Goal: Information Seeking & Learning: Learn about a topic

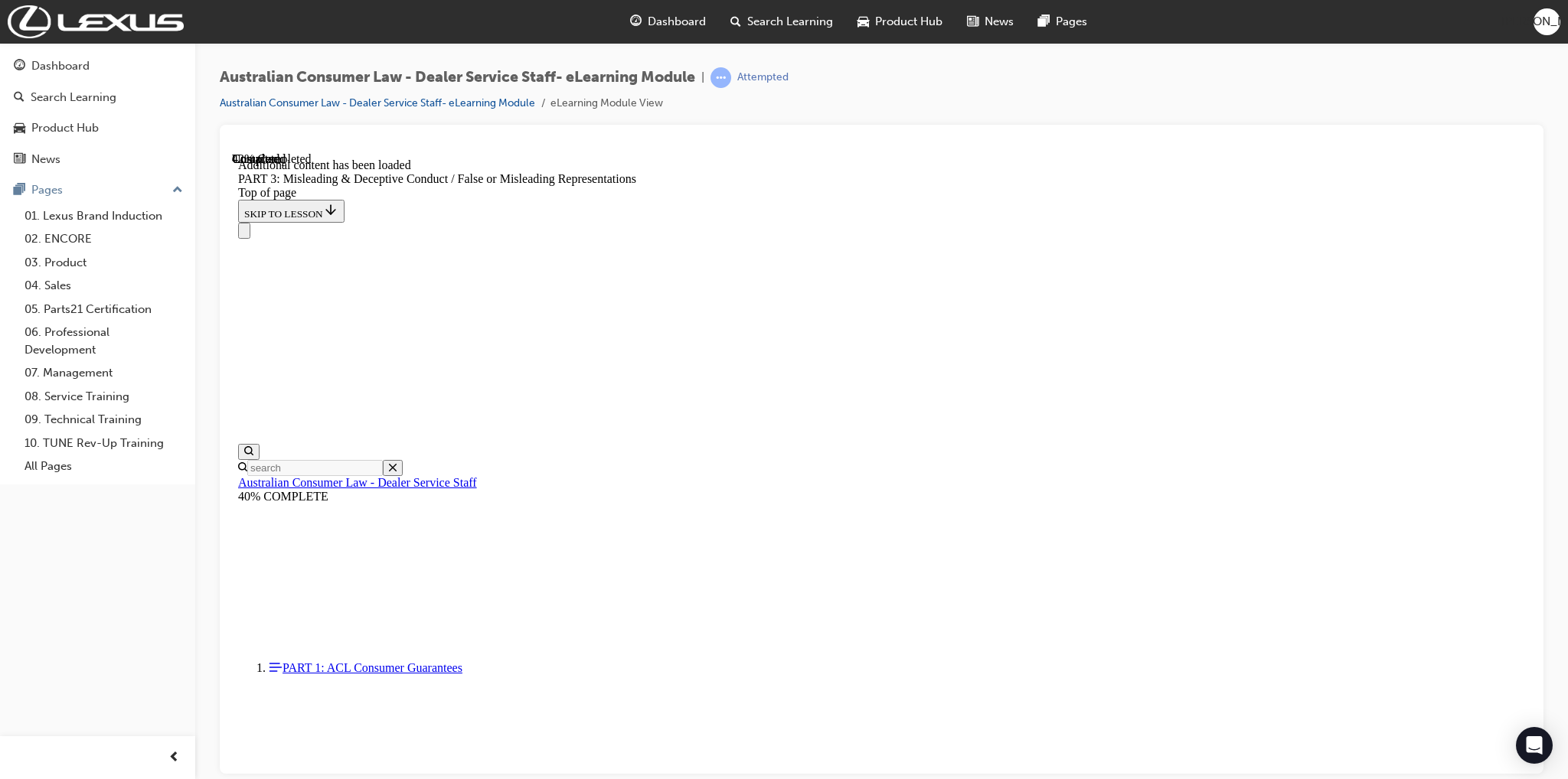
scroll to position [3479, 0]
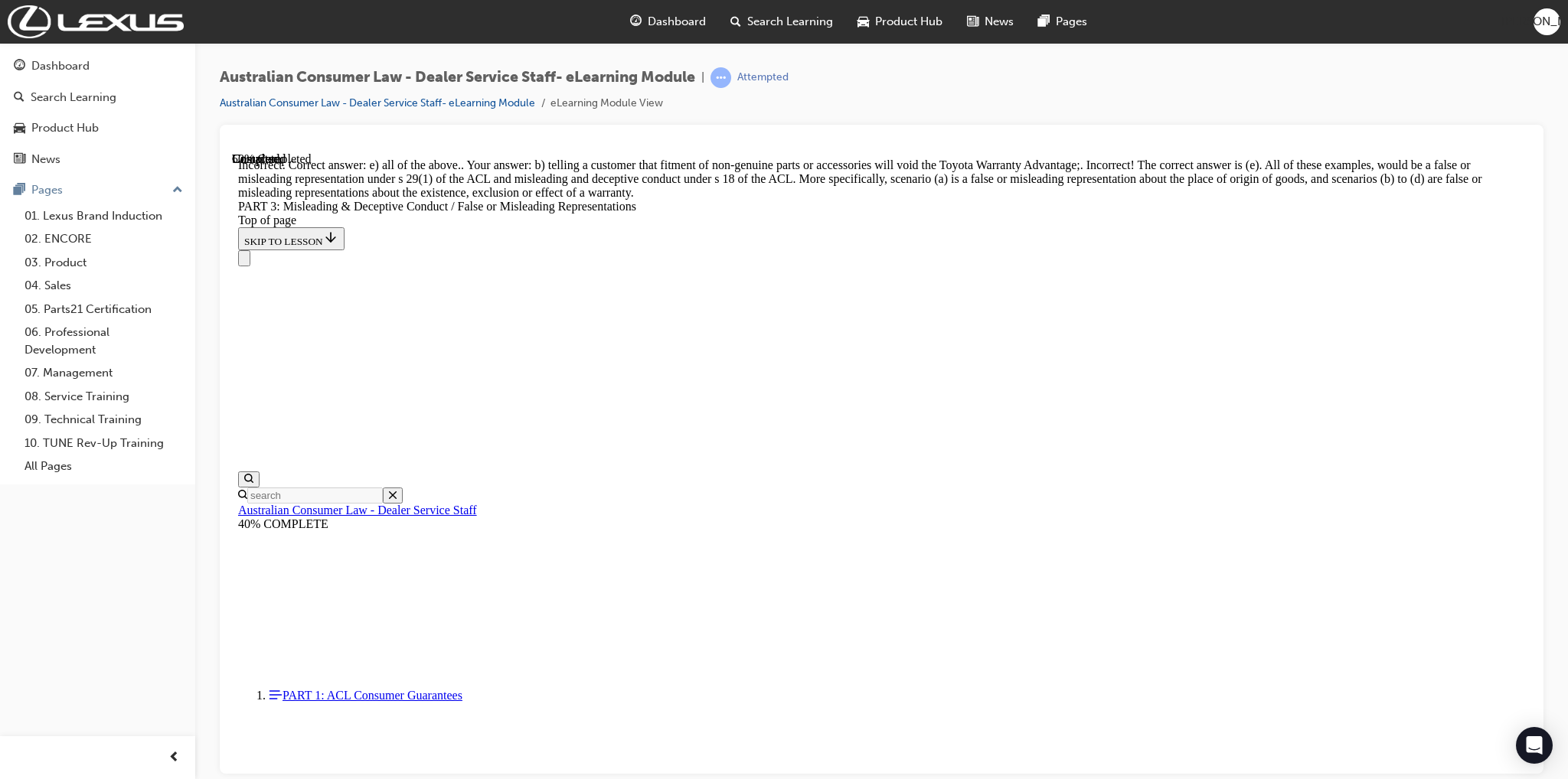
scroll to position [3512, 0]
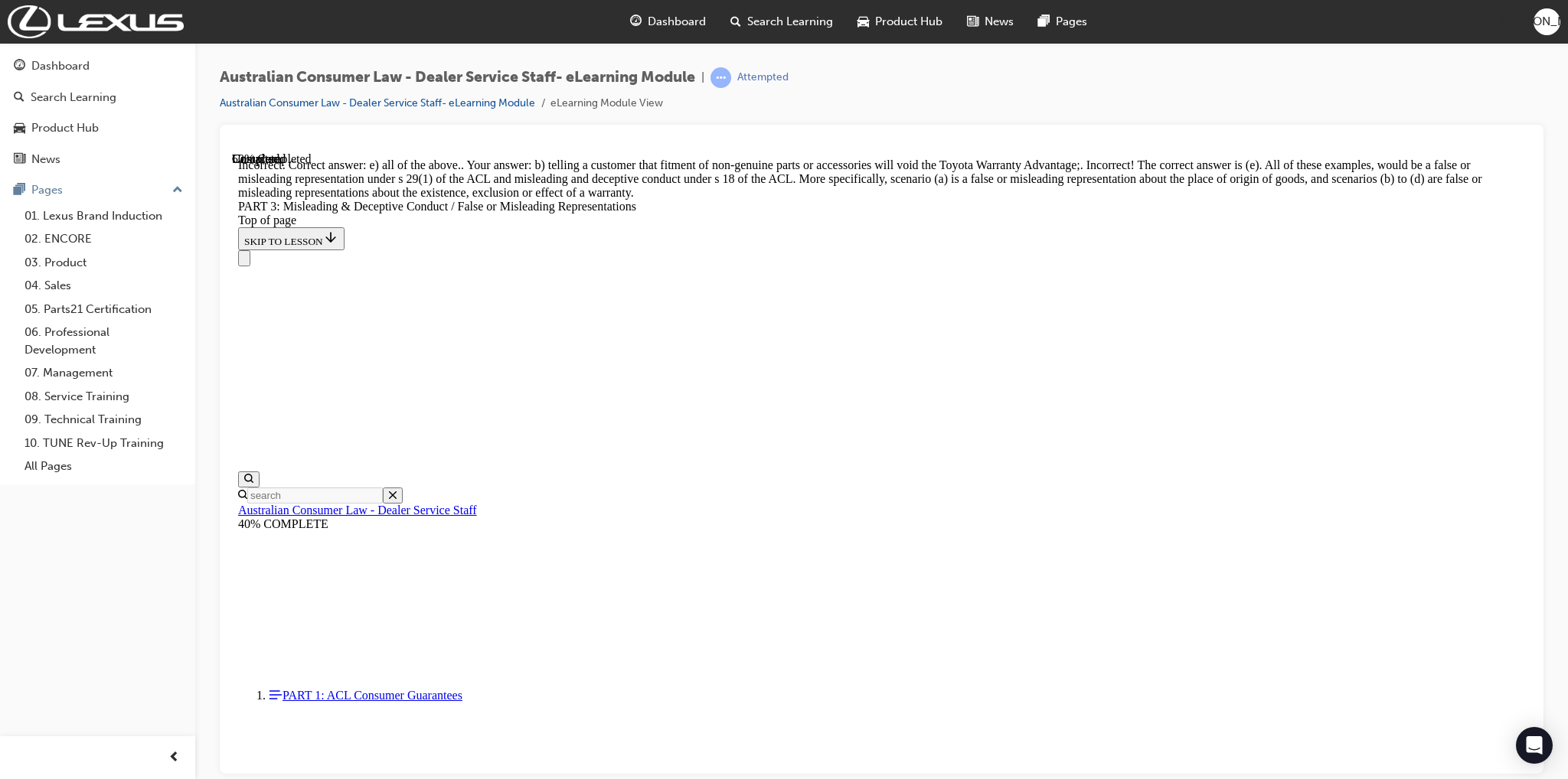
scroll to position [3450, 0]
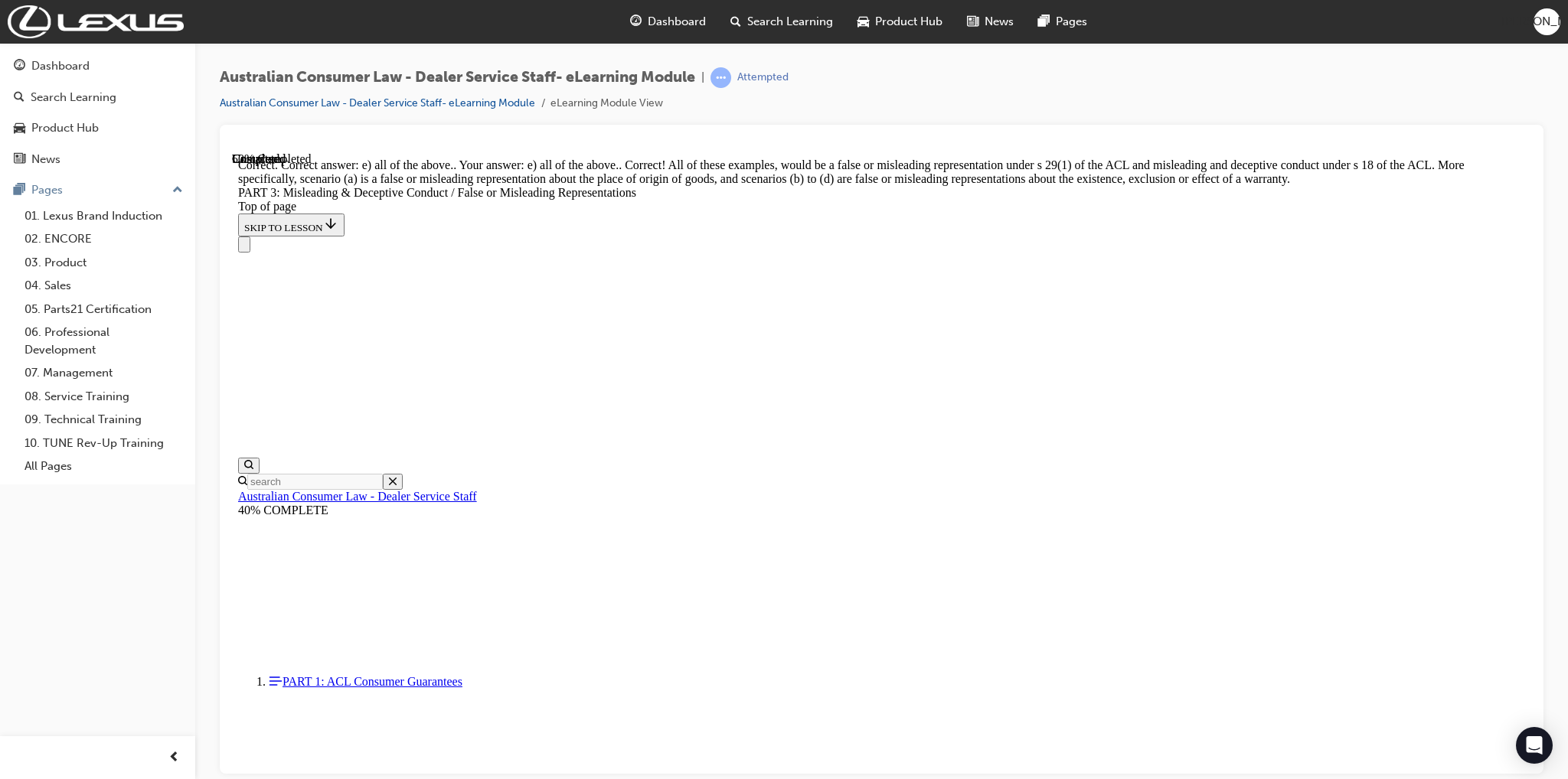
scroll to position [3976, 0]
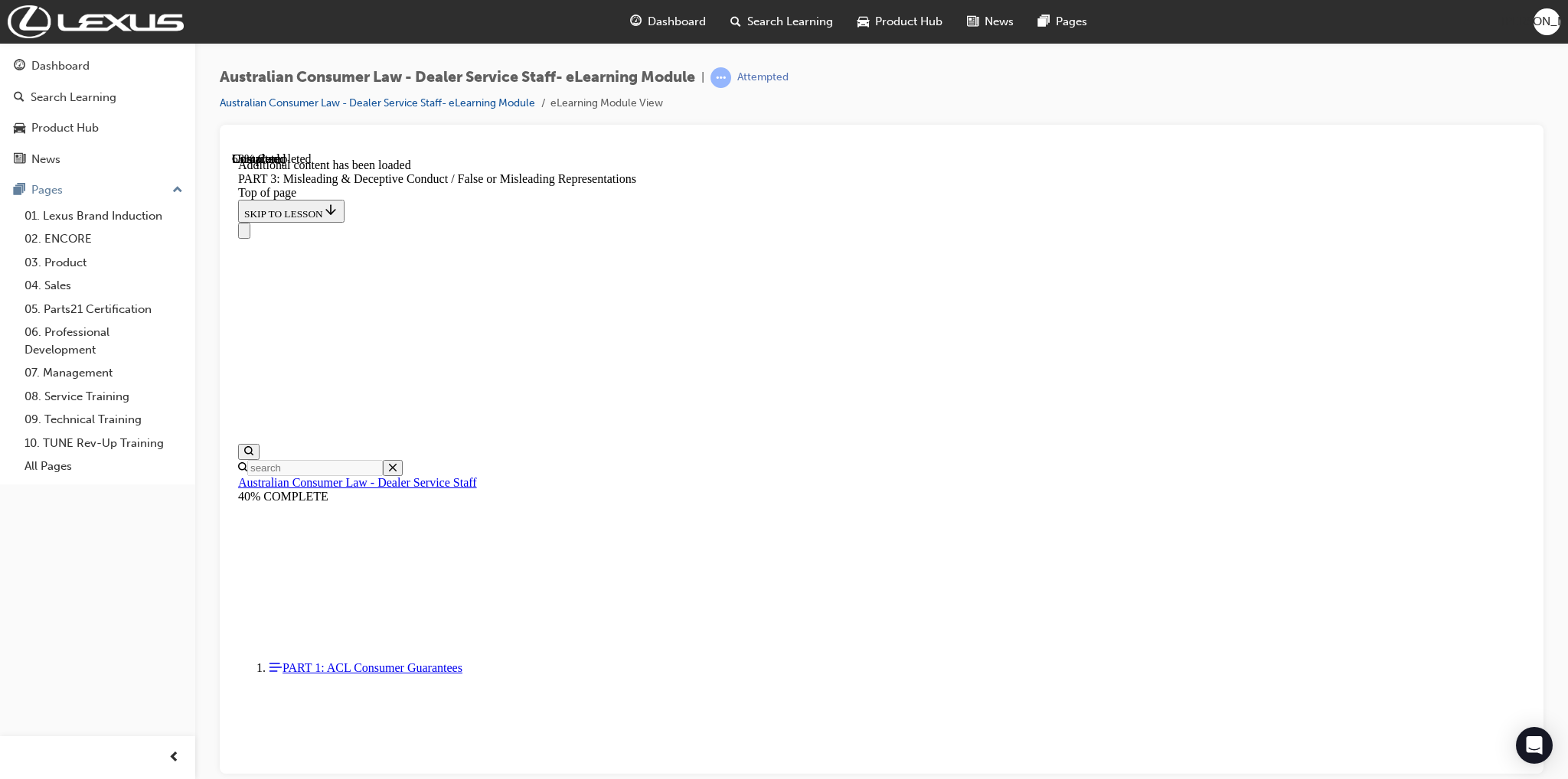
scroll to position [4438, 0]
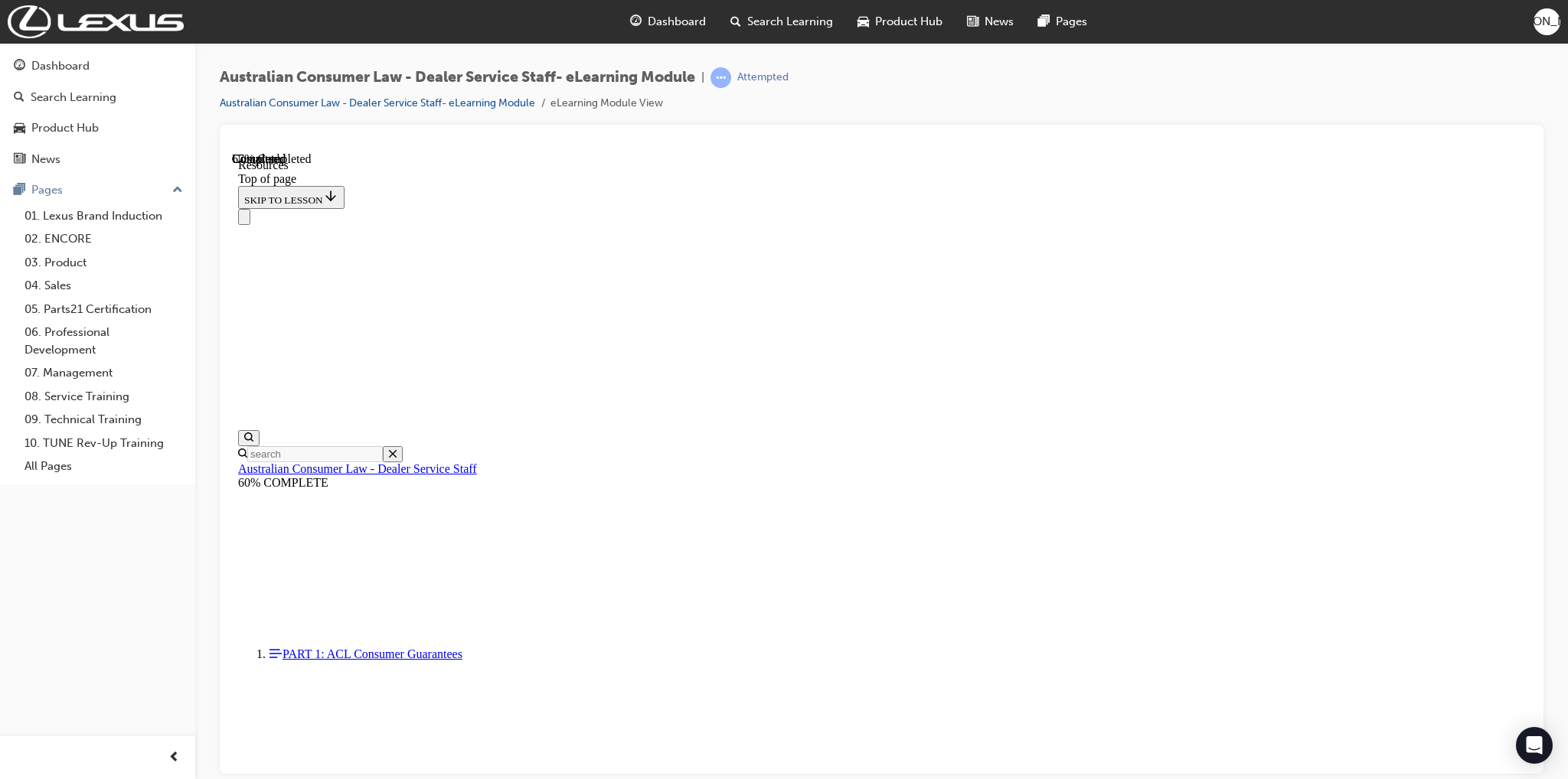
scroll to position [657, 0]
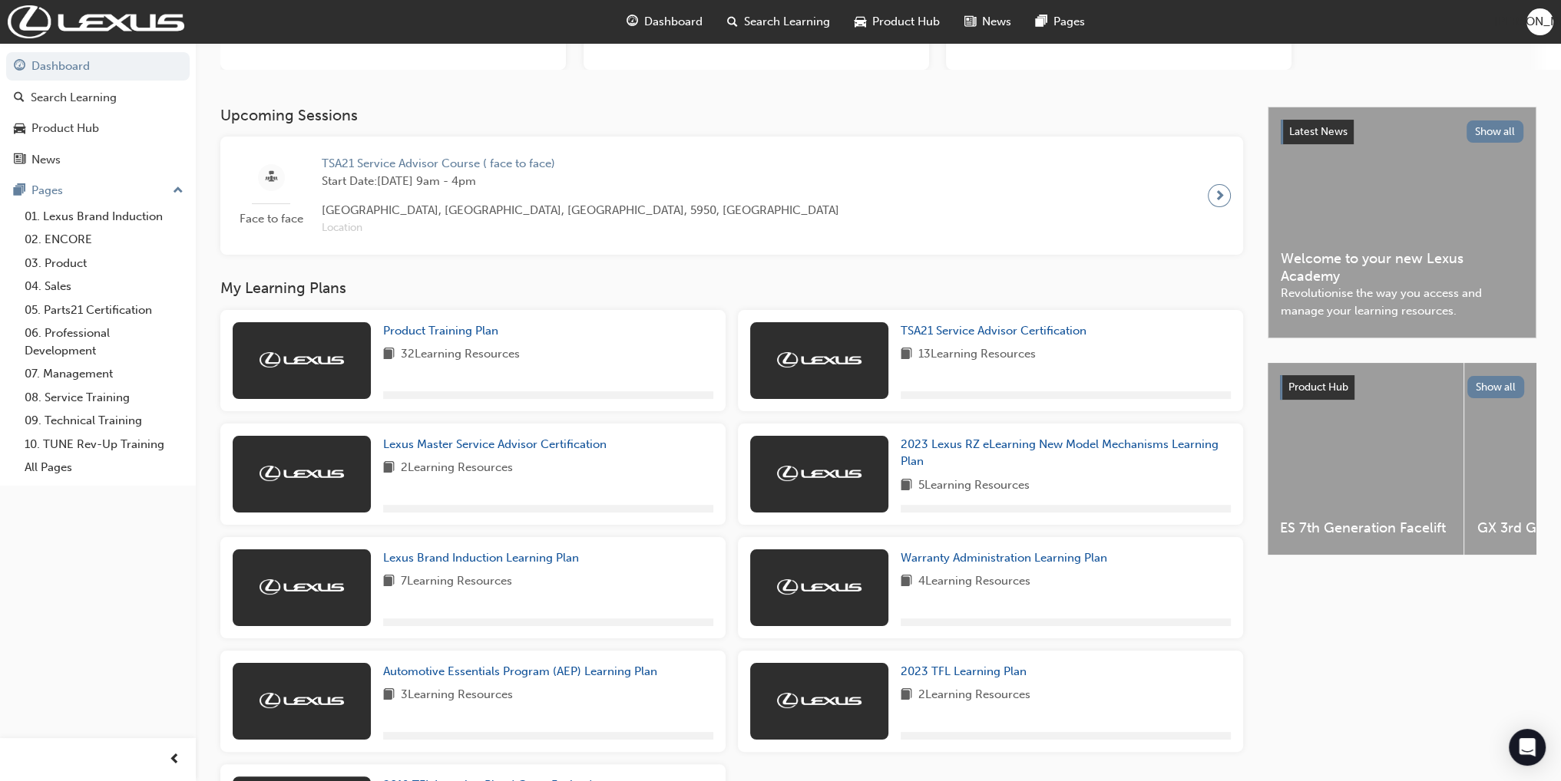
scroll to position [230, 0]
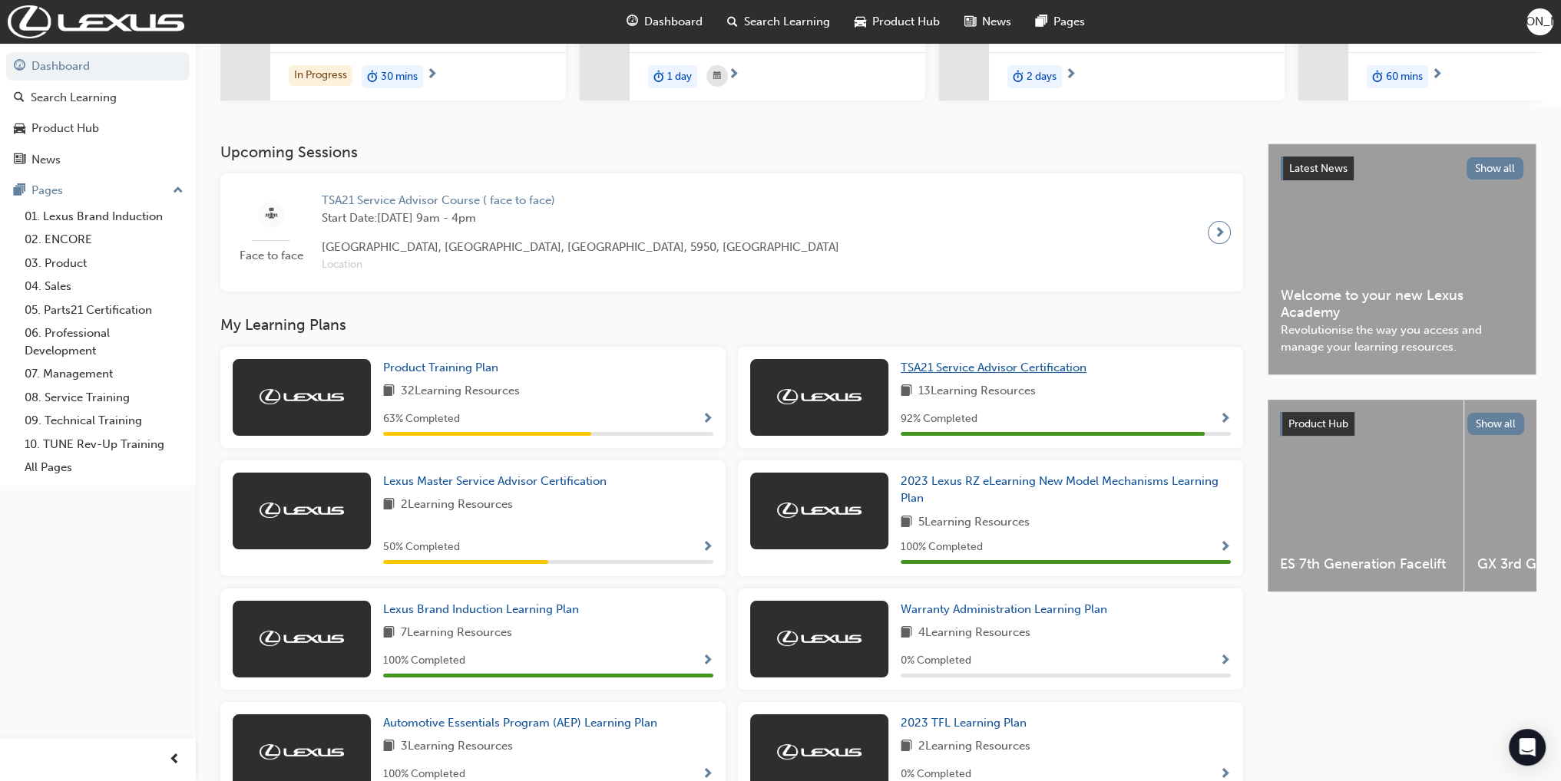
click at [1015, 375] on span "TSA21 Service Advisor Certification" at bounding box center [993, 368] width 186 height 14
